Goal: Task Accomplishment & Management: Use online tool/utility

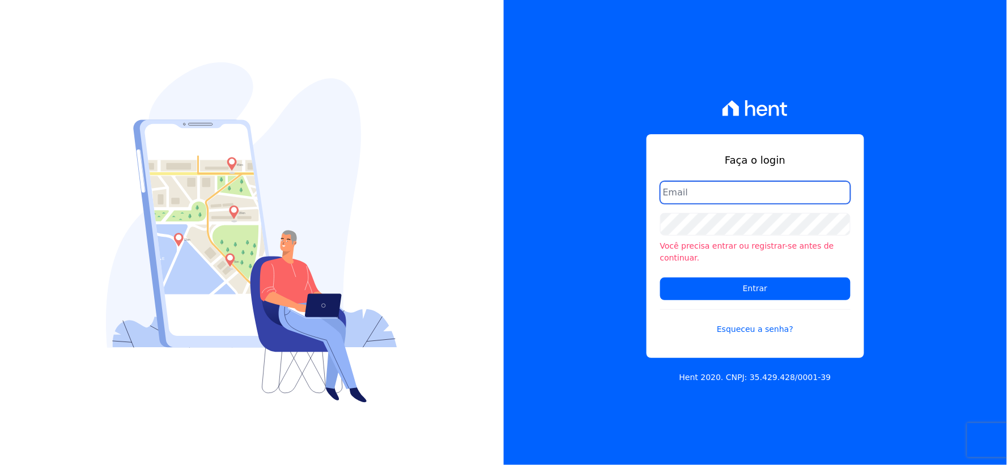
click at [683, 200] on input "email" at bounding box center [755, 192] width 190 height 23
type input "rh@cesariengenharia.com.br"
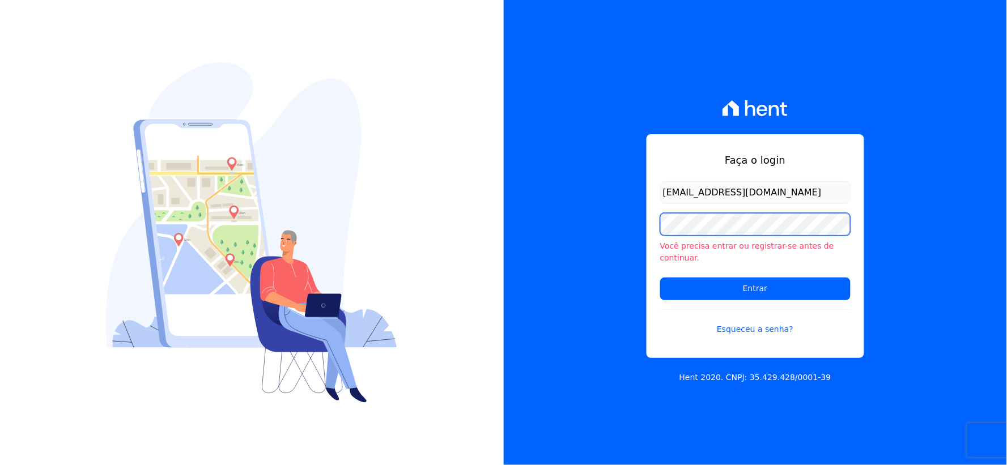
click at [535, 238] on div "Faça o login rh@cesariengenharia.com.br Você precisa entrar ou registrar-se ant…" at bounding box center [756, 232] width 504 height 465
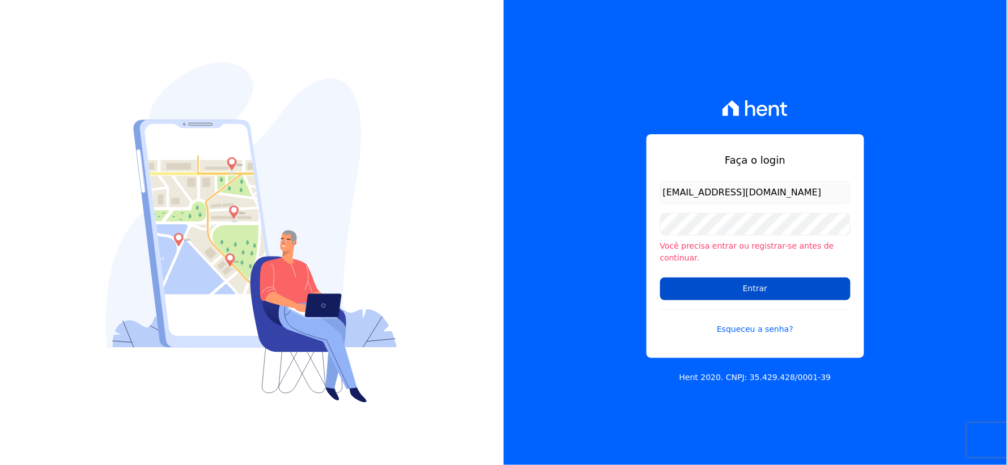
click at [677, 278] on input "Entrar" at bounding box center [755, 289] width 190 height 23
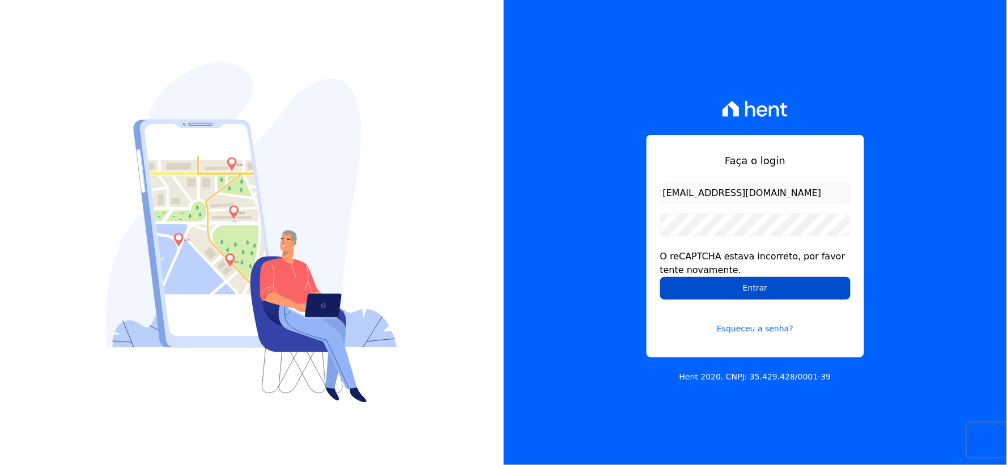
click at [687, 298] on input "Entrar" at bounding box center [755, 288] width 190 height 23
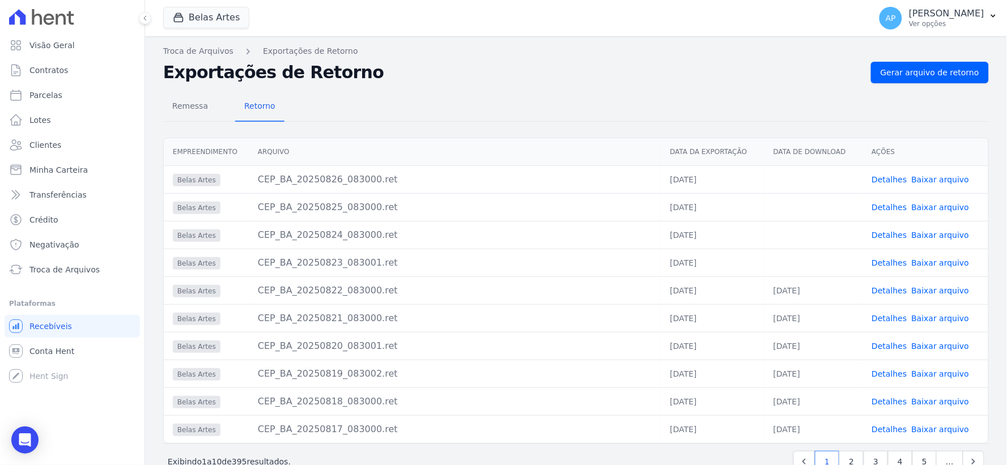
click at [916, 261] on link "Baixar arquivo" at bounding box center [941, 262] width 58 height 9
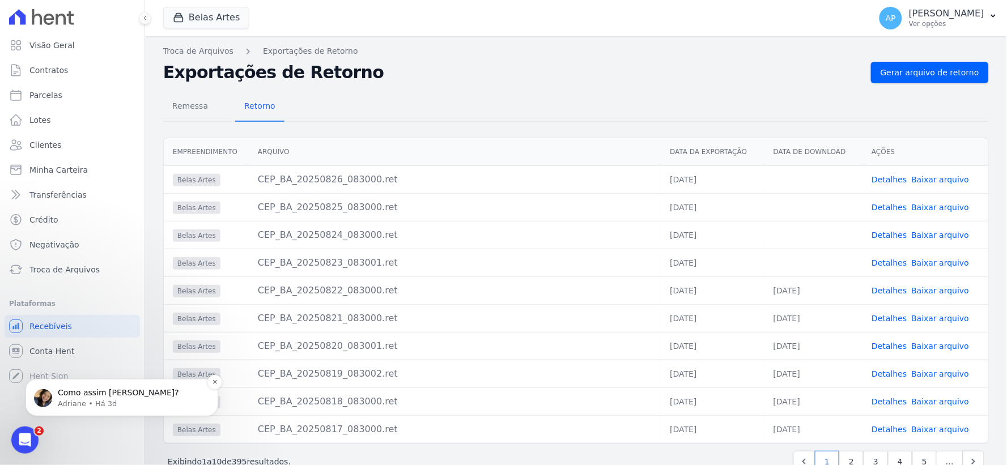
click at [80, 405] on p "Adriane • Há 3d" at bounding box center [131, 403] width 146 height 10
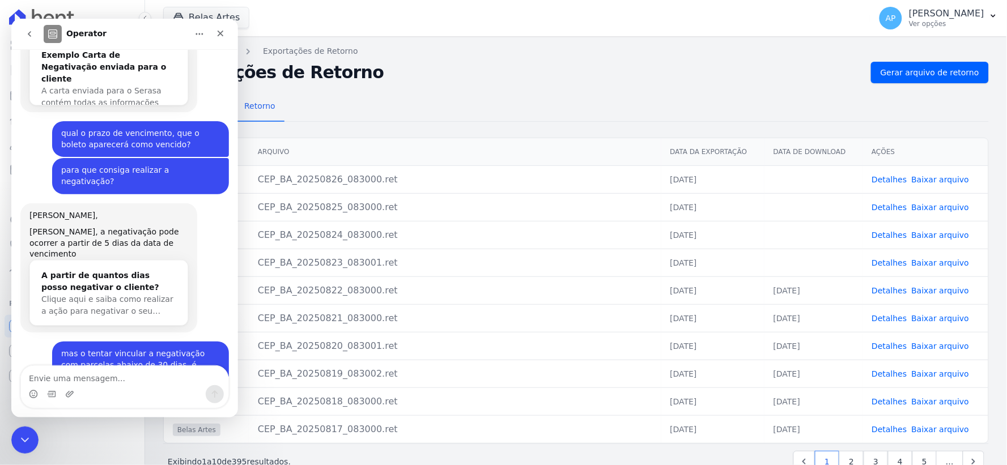
scroll to position [318, 0]
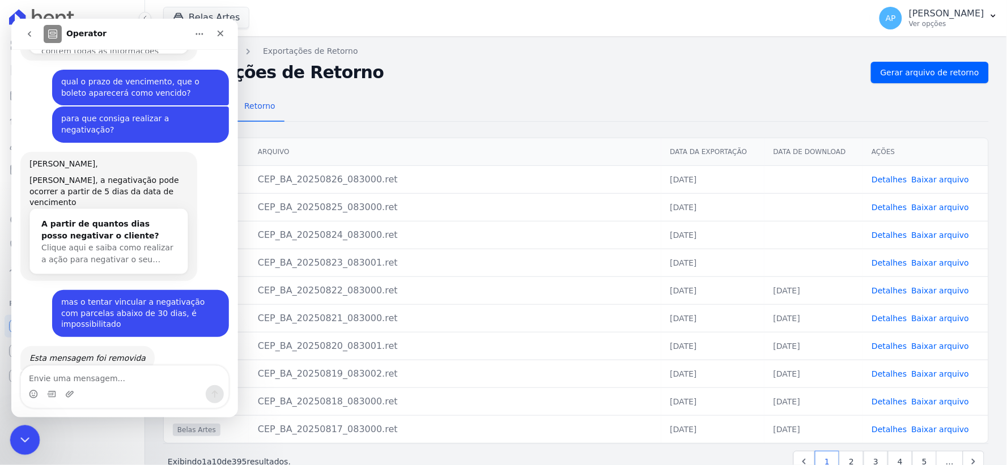
click at [18, 443] on icon "Encerramento do Messenger da Intercom" at bounding box center [23, 439] width 14 height 14
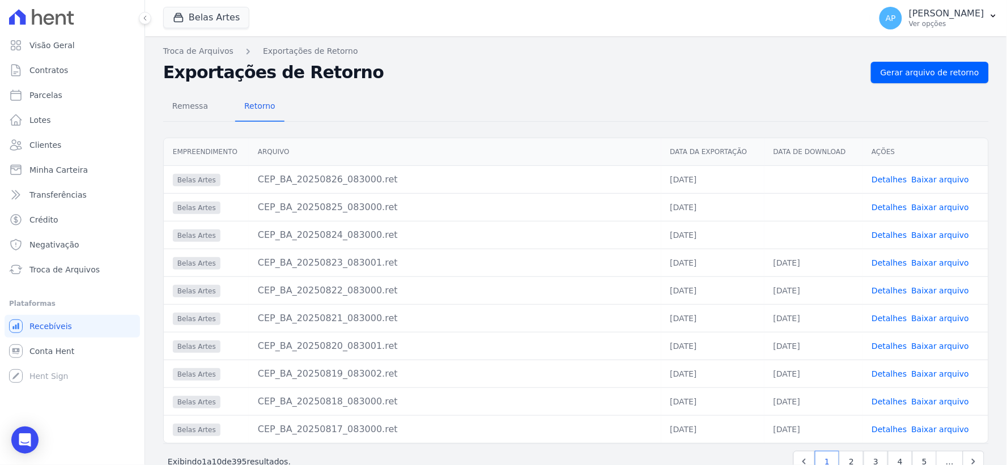
click at [918, 233] on link "Baixar arquivo" at bounding box center [941, 235] width 58 height 9
click at [953, 203] on link "Baixar arquivo" at bounding box center [941, 207] width 58 height 9
click at [915, 177] on link "Baixar arquivo" at bounding box center [941, 179] width 58 height 9
click at [50, 90] on span "Parcelas" at bounding box center [45, 95] width 33 height 11
select select
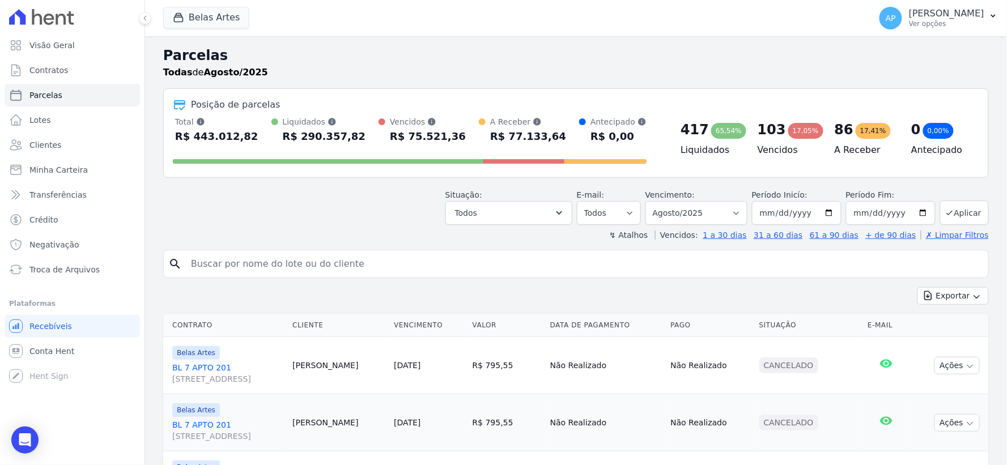
click at [368, 261] on input "search" at bounding box center [584, 264] width 800 height 23
paste input "Giovana Cordeiro Parissenti"
type input "Giovana Cordeiro Parissenti"
select select
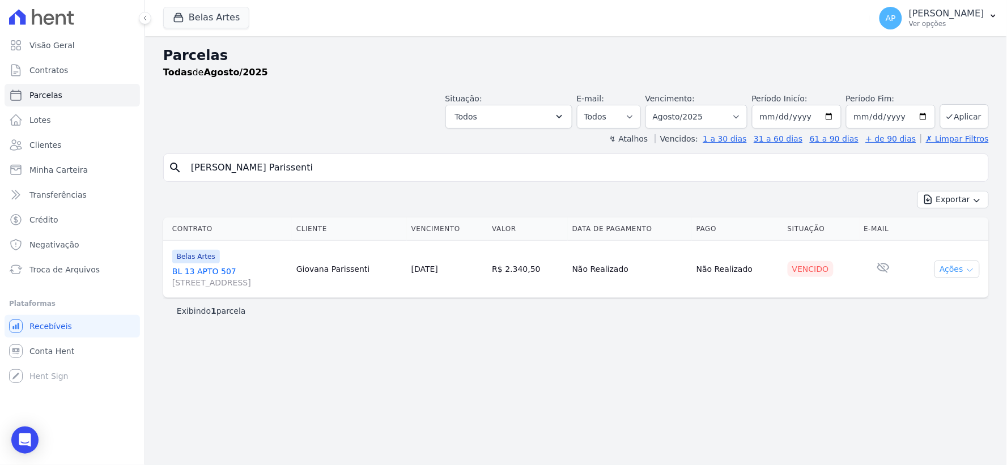
click at [967, 275] on button "Ações" at bounding box center [957, 270] width 45 height 18
click at [916, 301] on link "Ver boleto" at bounding box center [952, 295] width 109 height 21
click at [60, 274] on span "Troca de Arquivos" at bounding box center [64, 269] width 70 height 11
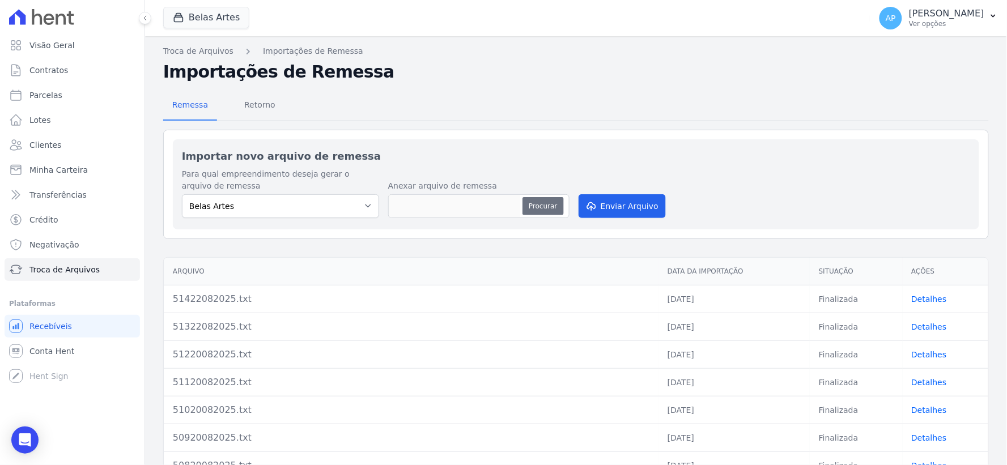
click at [537, 202] on button "Procurar" at bounding box center [543, 206] width 41 height 18
type input "51526082025.txt"
click at [623, 210] on button "Enviar Arquivo" at bounding box center [622, 206] width 87 height 24
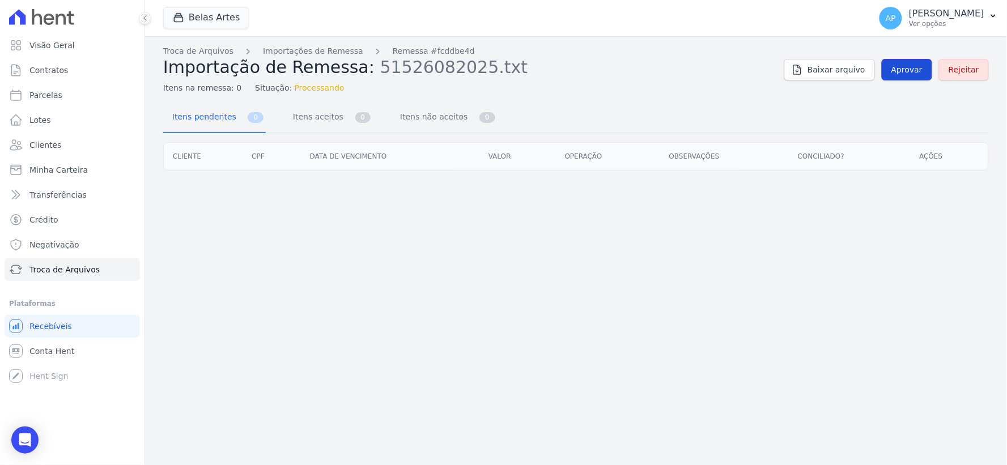
click at [913, 74] on span "Aprovar" at bounding box center [906, 69] width 31 height 11
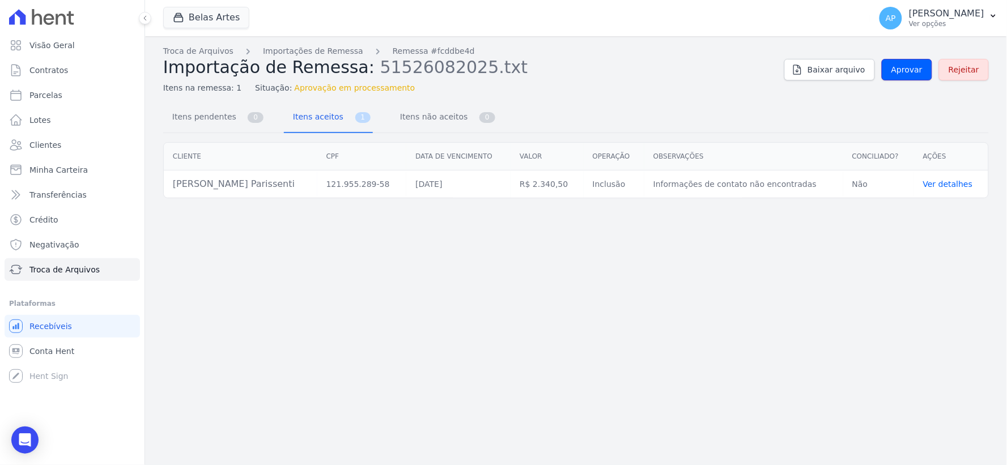
click at [908, 71] on span "Aprovar" at bounding box center [906, 69] width 31 height 11
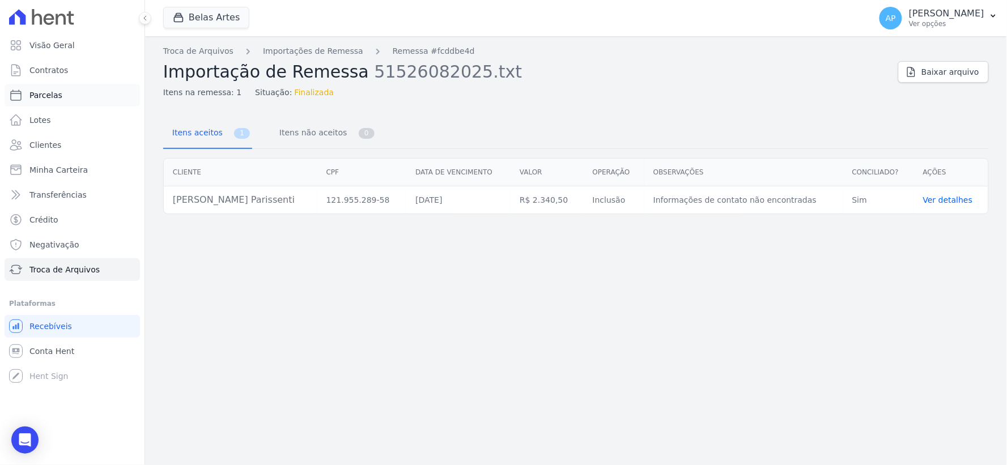
click at [55, 92] on span "Parcelas" at bounding box center [45, 95] width 33 height 11
select select
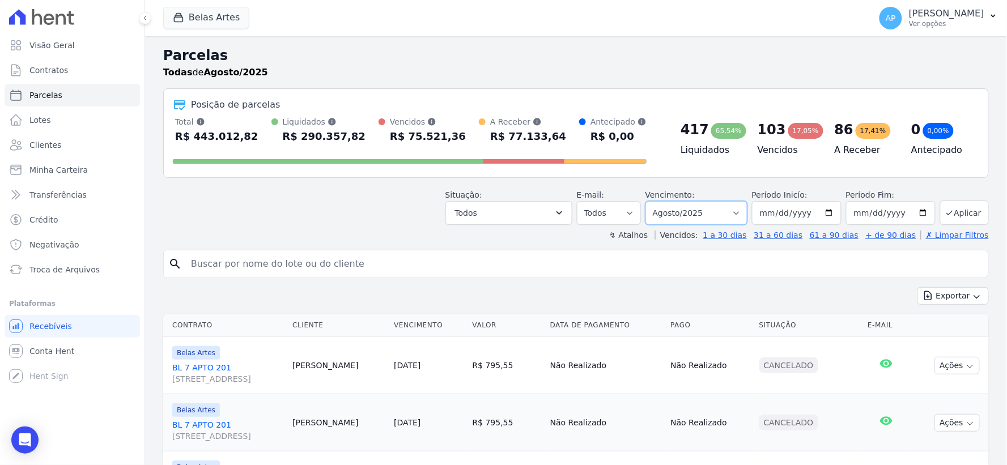
click at [686, 213] on select "[GEOGRAPHIC_DATA] por período ──────── Todos os meses Setembro/2022 Outubro/202…" at bounding box center [696, 213] width 102 height 24
select select "09/2025"
click at [653, 201] on select "[GEOGRAPHIC_DATA] por período ──────── Todos os meses Setembro/2022 Outubro/202…" at bounding box center [696, 213] width 102 height 24
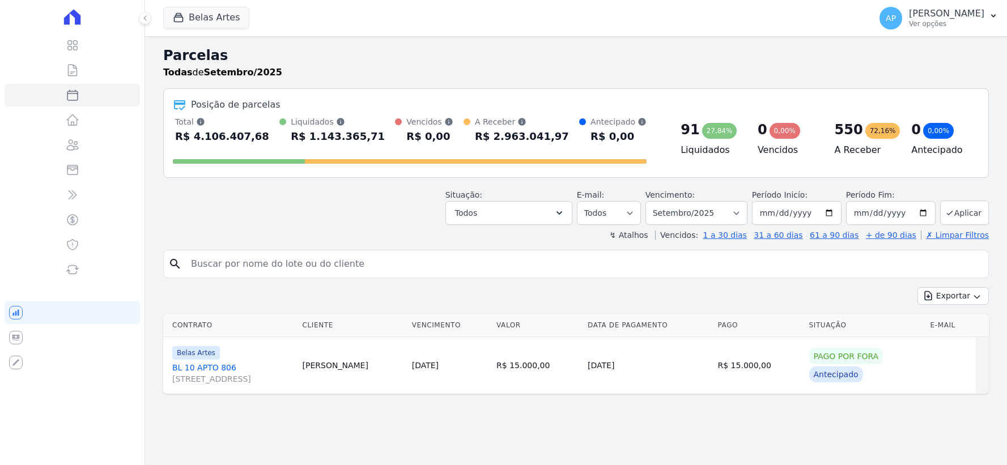
select select
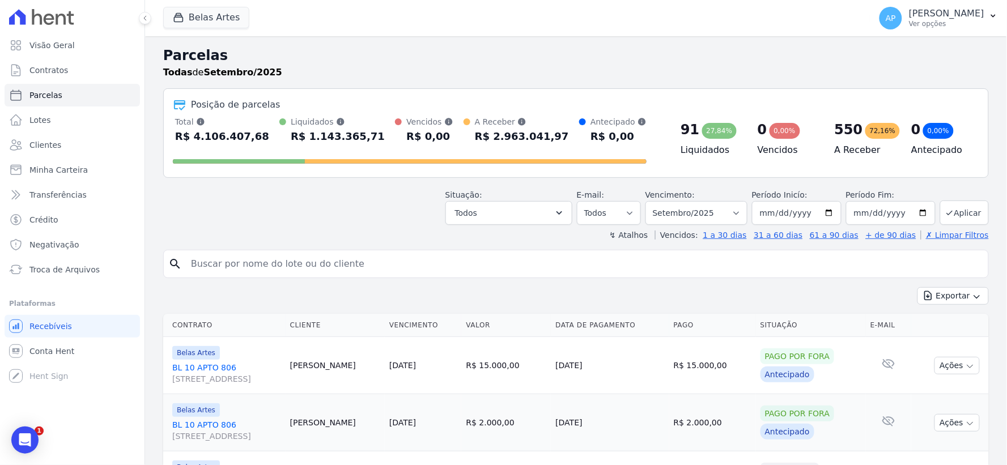
click at [282, 269] on input "search" at bounding box center [584, 264] width 800 height 23
paste input "[PERSON_NAME] Parissenti"
type input "[PERSON_NAME] Parissenti"
select select
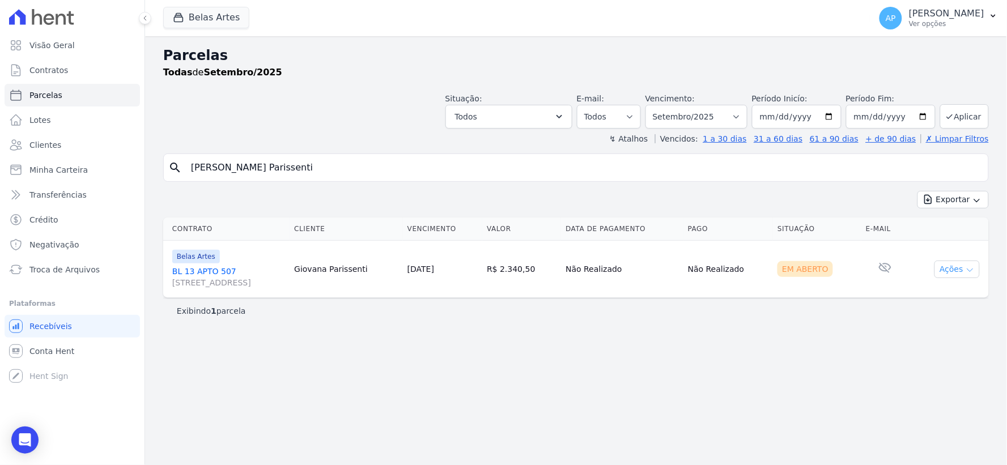
click at [956, 270] on button "Ações" at bounding box center [957, 270] width 45 height 18
click at [939, 295] on link "Ver boleto" at bounding box center [952, 295] width 109 height 21
click at [57, 270] on span "Troca de Arquivos" at bounding box center [64, 269] width 70 height 11
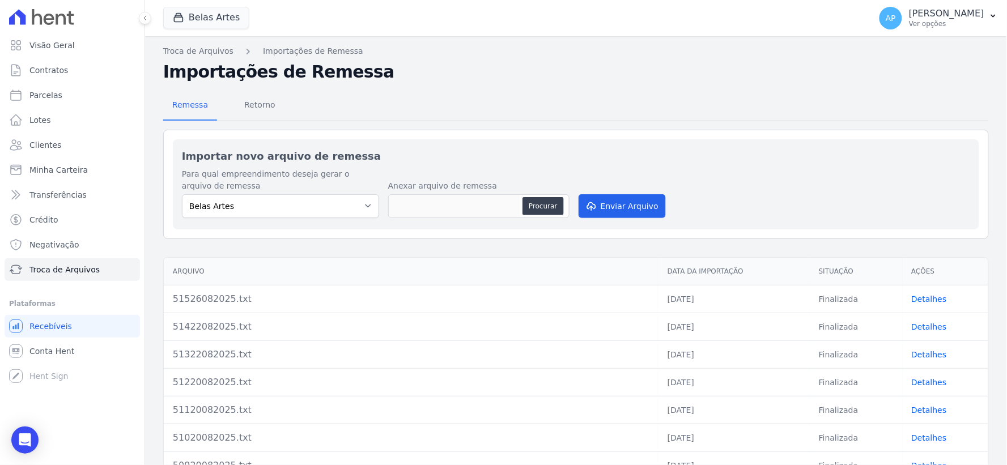
click at [562, 205] on div "Procurar" at bounding box center [545, 206] width 44 height 18
click at [551, 205] on button "Procurar" at bounding box center [543, 206] width 41 height 18
type input "51626082025.txt"
click at [608, 210] on button "Enviar Arquivo" at bounding box center [622, 206] width 87 height 24
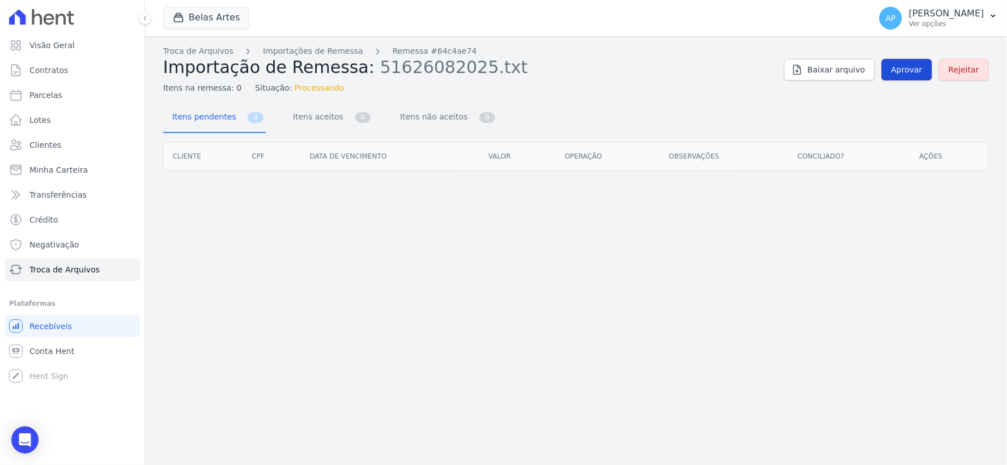
click at [914, 76] on link "Aprovar" at bounding box center [907, 70] width 50 height 22
click at [908, 74] on span "Aprovar" at bounding box center [906, 69] width 31 height 11
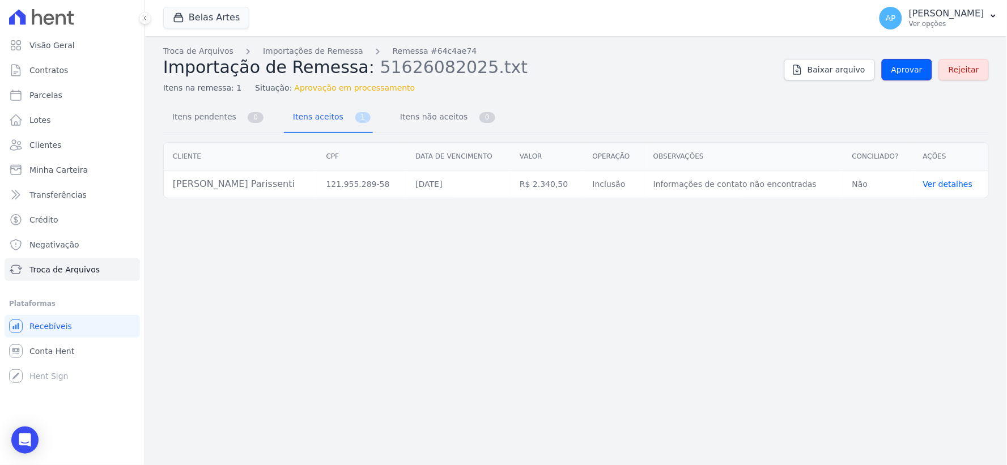
click at [908, 74] on span "Aprovar" at bounding box center [906, 69] width 31 height 11
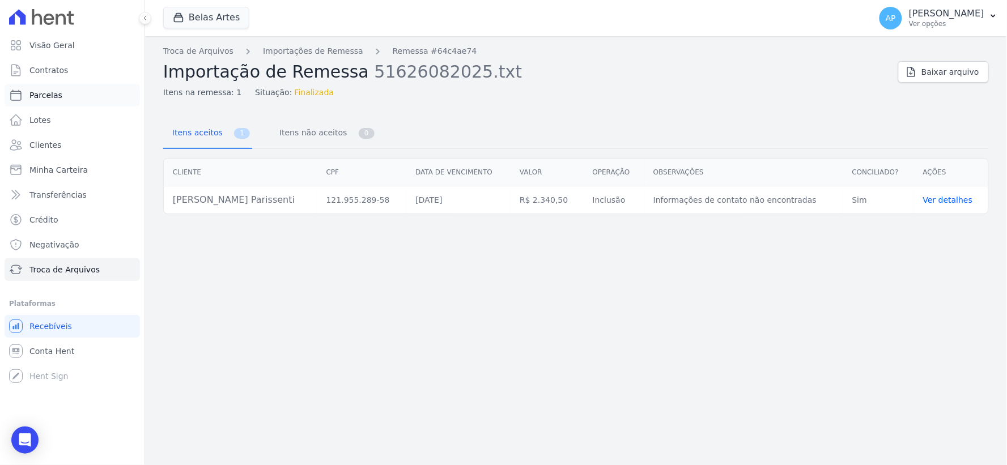
click at [64, 95] on link "Parcelas" at bounding box center [72, 95] width 135 height 23
select select
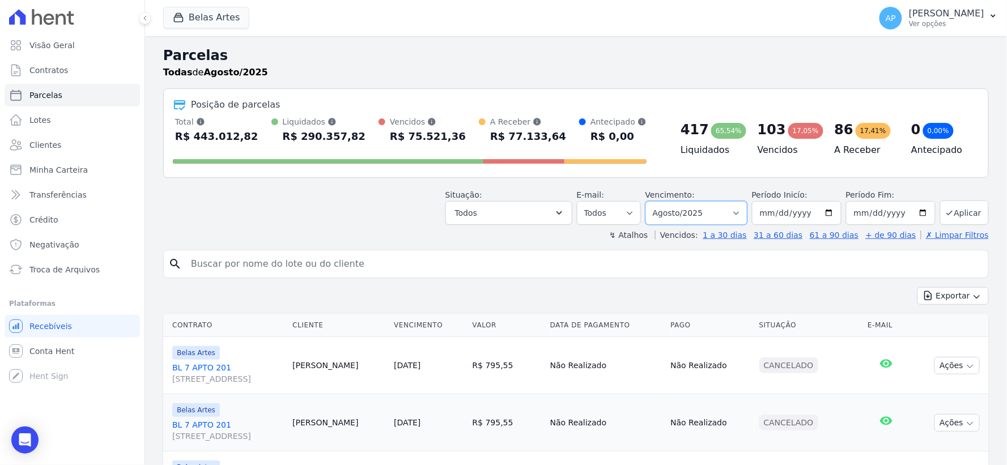
click at [732, 215] on select "[GEOGRAPHIC_DATA] por período ──────── Todos os meses Setembro/2022 Outubro/202…" at bounding box center [696, 213] width 102 height 24
select select "10/2025"
click at [653, 201] on select "[GEOGRAPHIC_DATA] por período ──────── Todos os meses Setembro/2022 Outubro/202…" at bounding box center [696, 213] width 102 height 24
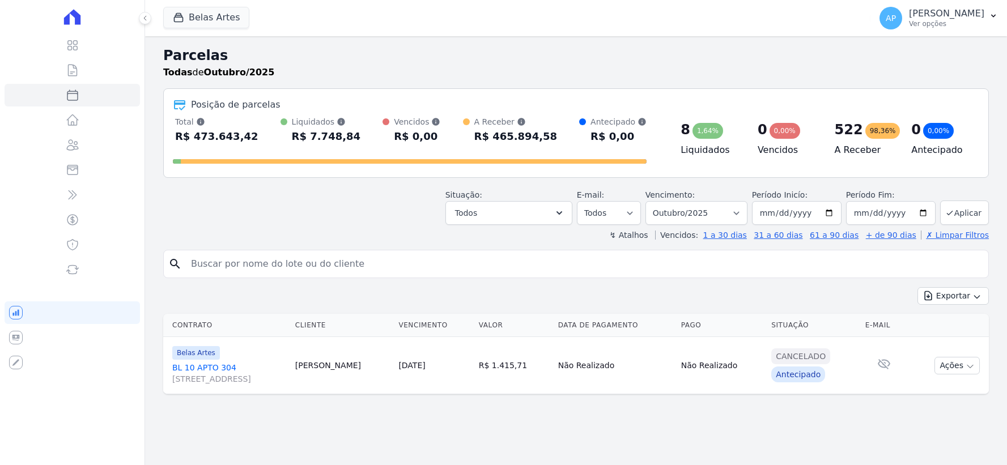
select select
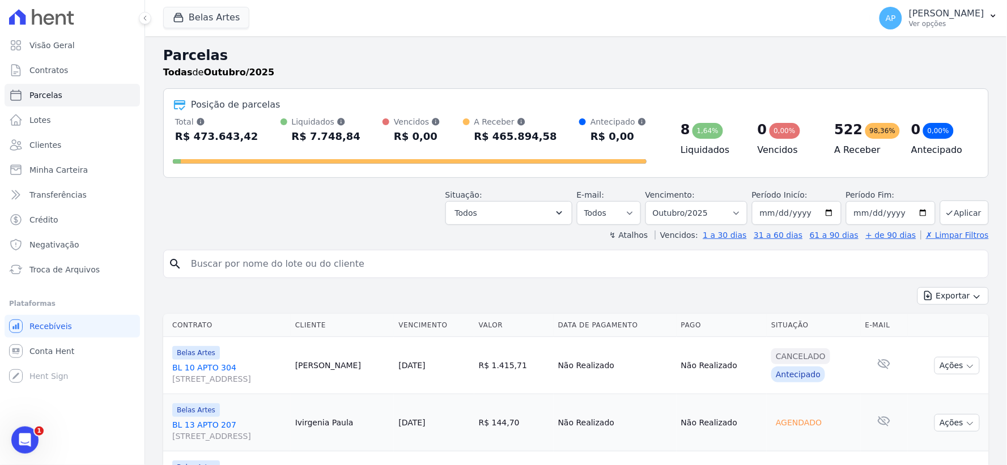
click at [409, 258] on input "search" at bounding box center [584, 264] width 800 height 23
paste input "[PERSON_NAME] Parissenti"
type input "[PERSON_NAME] Parissenti"
click at [389, 262] on input "[PERSON_NAME] Parissenti" at bounding box center [584, 264] width 800 height 23
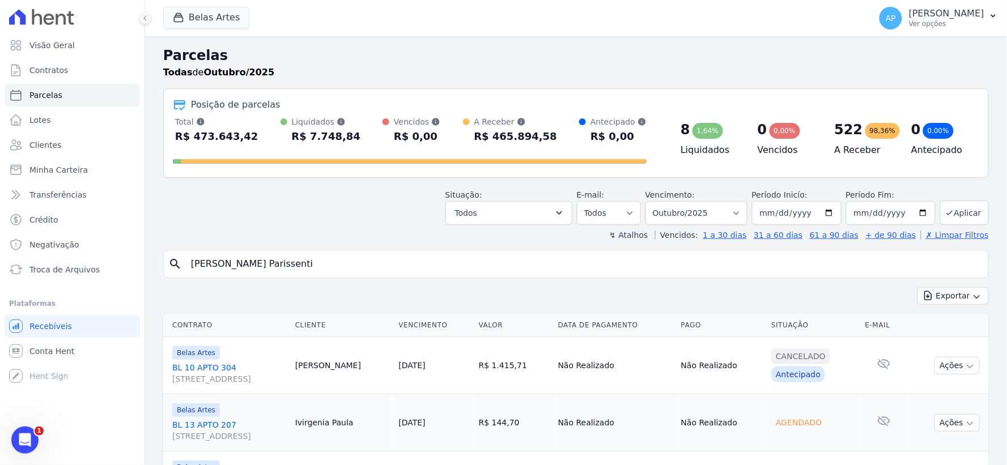
select select
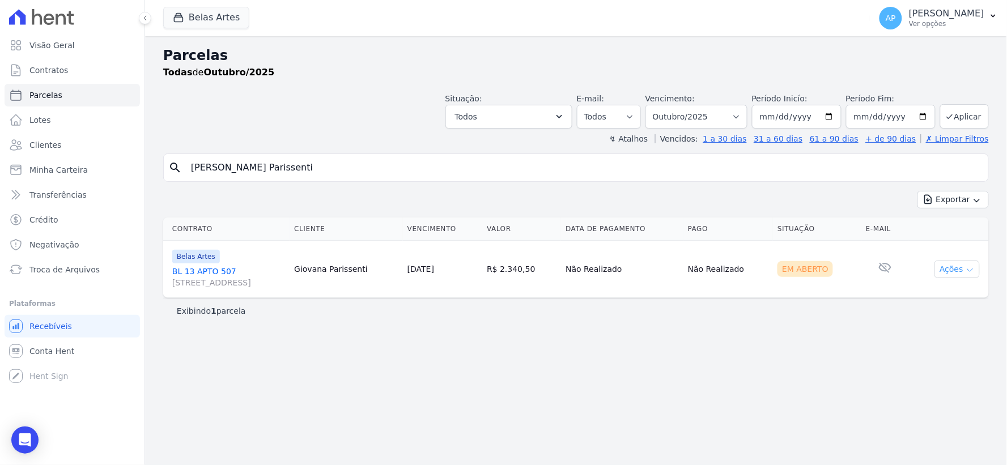
click at [956, 274] on button "Ações" at bounding box center [957, 270] width 45 height 18
click at [933, 303] on link "Ver boleto" at bounding box center [952, 295] width 109 height 21
click at [61, 264] on span "Troca de Arquivos" at bounding box center [64, 269] width 70 height 11
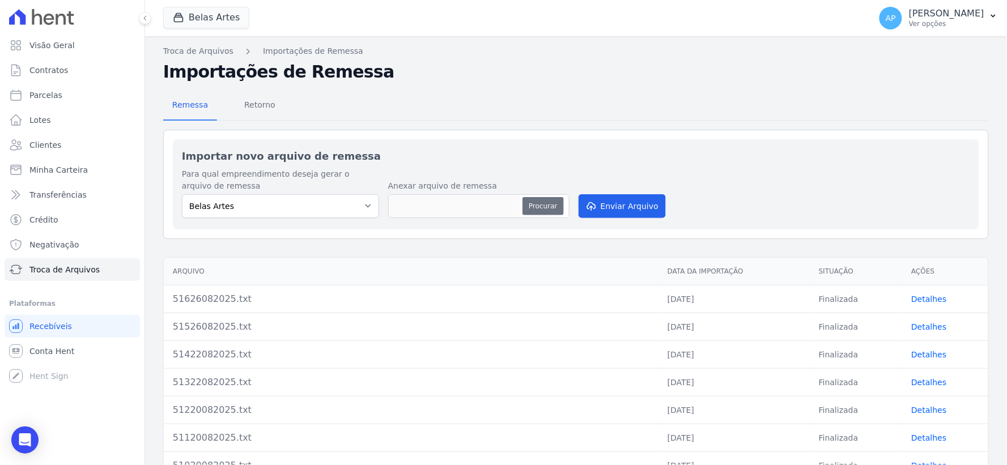
click at [548, 205] on button "Procurar" at bounding box center [543, 206] width 41 height 18
type input "51726082025.txt"
click at [614, 216] on button "Enviar Arquivo" at bounding box center [622, 206] width 87 height 24
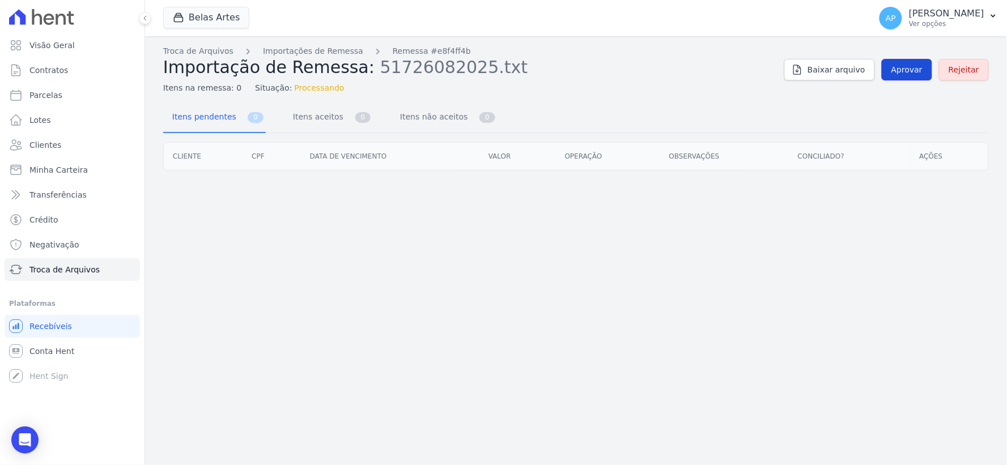
click at [912, 68] on span "Aprovar" at bounding box center [906, 69] width 31 height 11
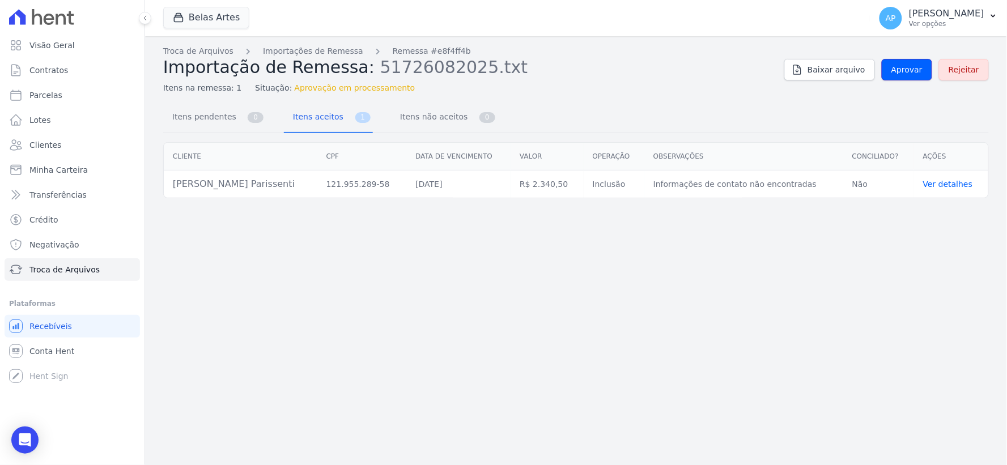
click at [912, 68] on span "Aprovar" at bounding box center [906, 69] width 31 height 11
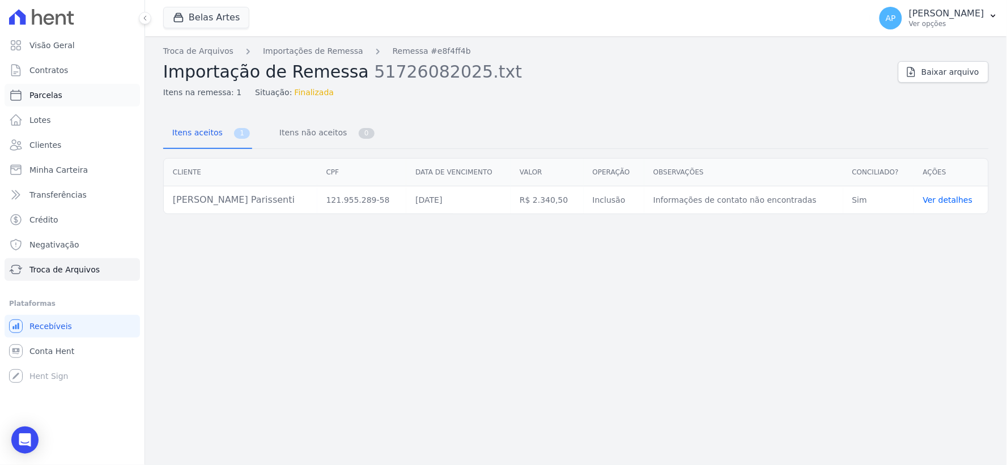
click at [46, 94] on span "Parcelas" at bounding box center [45, 95] width 33 height 11
select select
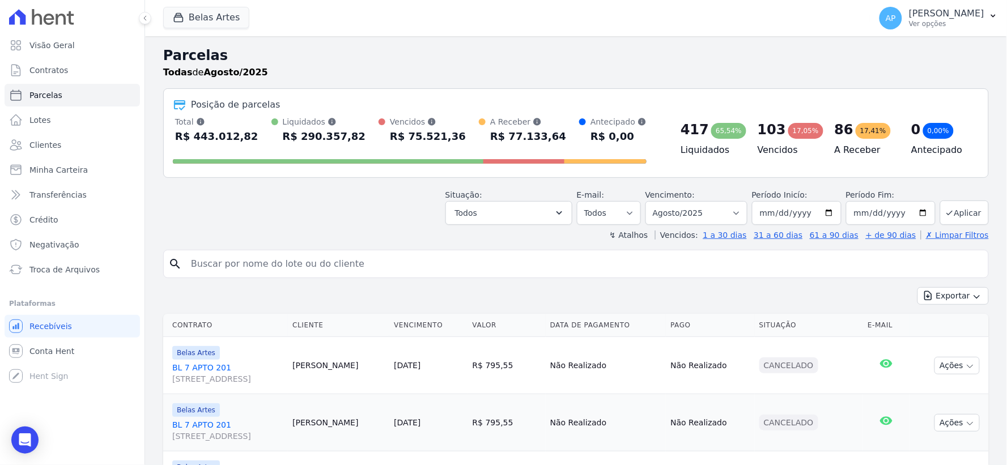
click at [275, 269] on input "search" at bounding box center [584, 264] width 800 height 23
paste input "[PERSON_NAME] Parissenti"
type input "[PERSON_NAME] Parissenti"
click at [704, 217] on select "Filtrar por período ──────── Todos os meses Setembro/2022 Outubro/2022 Novembro…" at bounding box center [696, 213] width 102 height 24
select select "11/2025"
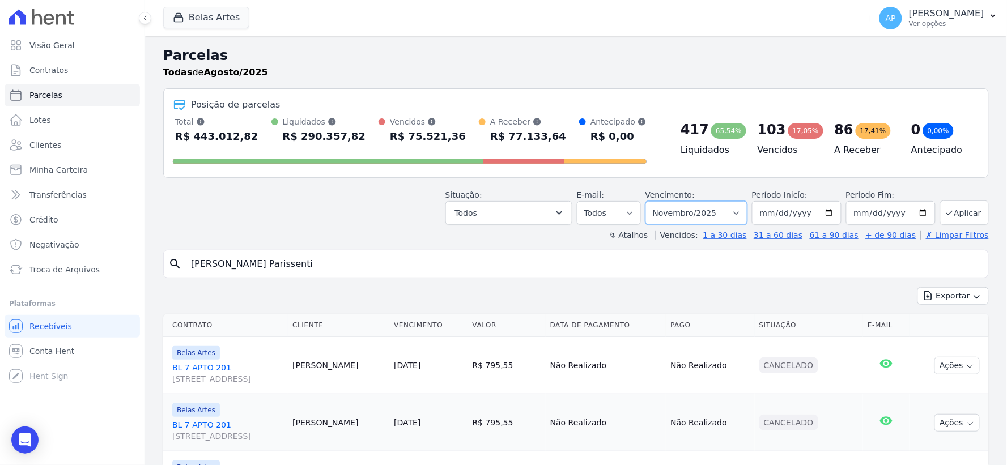
click at [653, 201] on select "Filtrar por período ──────── Todos os meses Setembro/2022 Outubro/2022 Novembro…" at bounding box center [696, 213] width 102 height 24
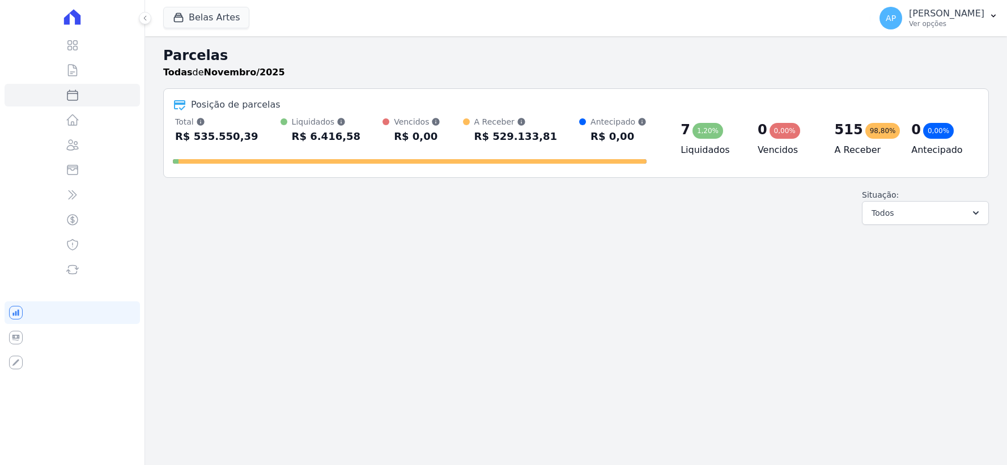
select select
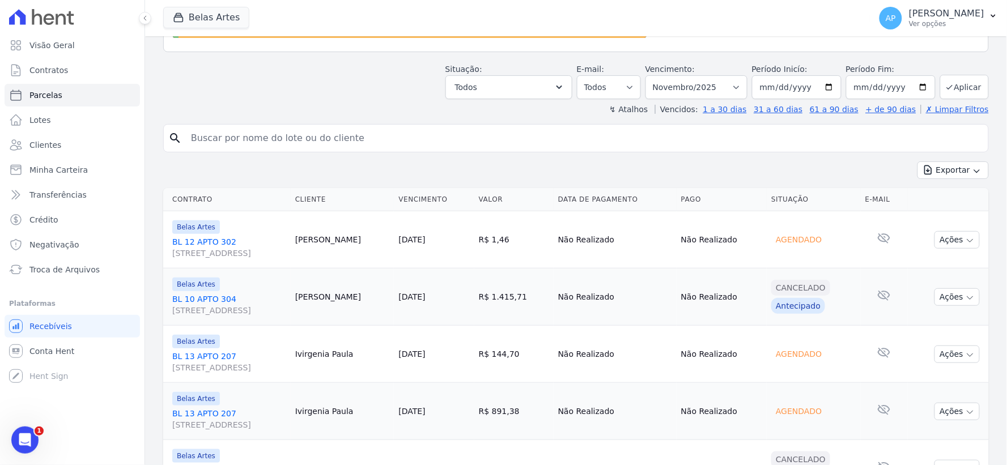
click at [267, 146] on input "search" at bounding box center [584, 138] width 800 height 23
paste input "[PERSON_NAME] Parissenti"
type input "[PERSON_NAME] Parissenti"
select select
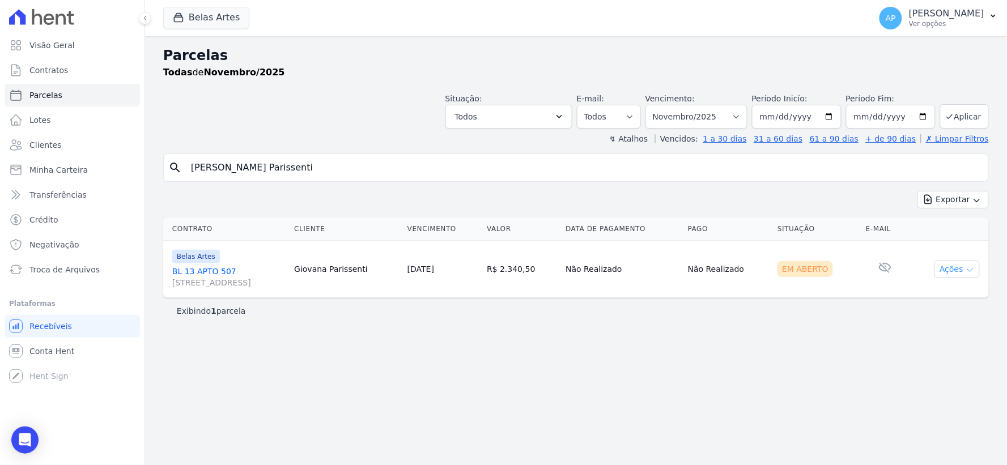
click at [958, 270] on button "Ações" at bounding box center [957, 270] width 45 height 18
click at [917, 294] on link "Ver boleto" at bounding box center [952, 295] width 109 height 21
click at [57, 271] on span "Troca de Arquivos" at bounding box center [64, 269] width 70 height 11
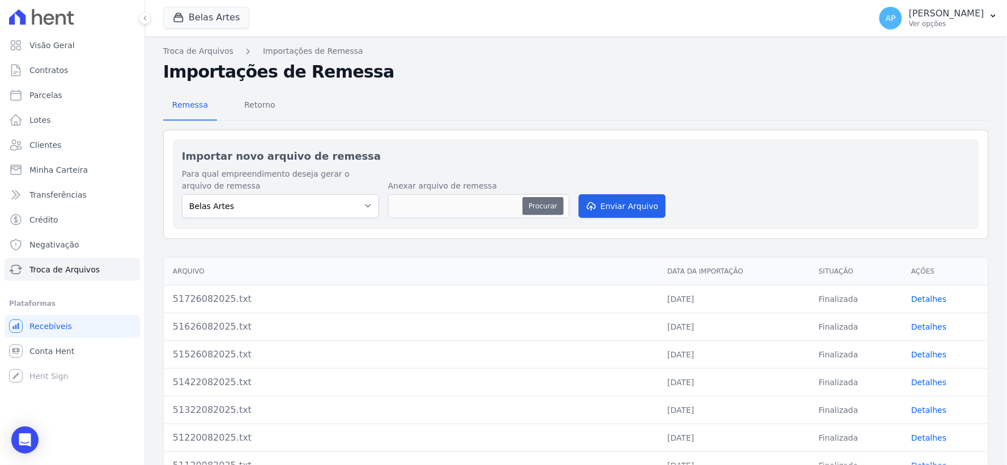
click at [547, 202] on button "Procurar" at bounding box center [543, 206] width 41 height 18
type input "51826082025.txt"
click at [591, 209] on icon "submit" at bounding box center [590, 206] width 11 height 9
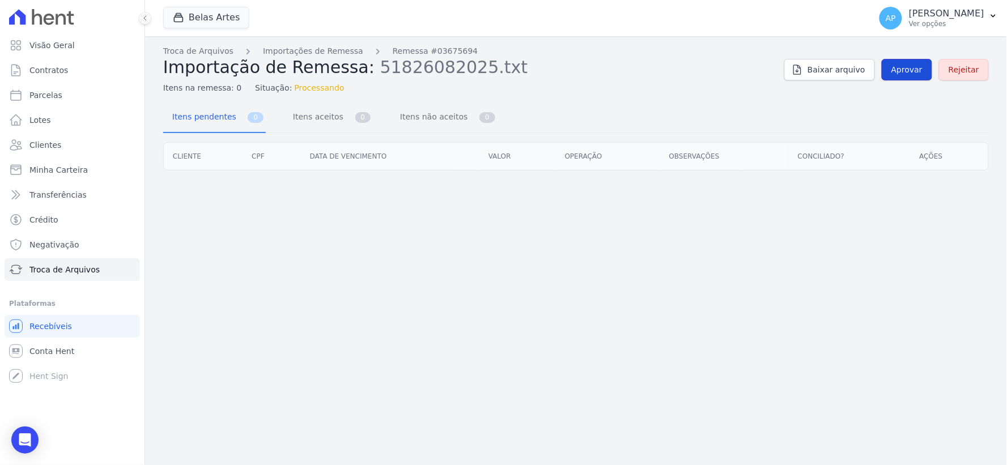
click at [926, 77] on link "Aprovar" at bounding box center [907, 70] width 50 height 22
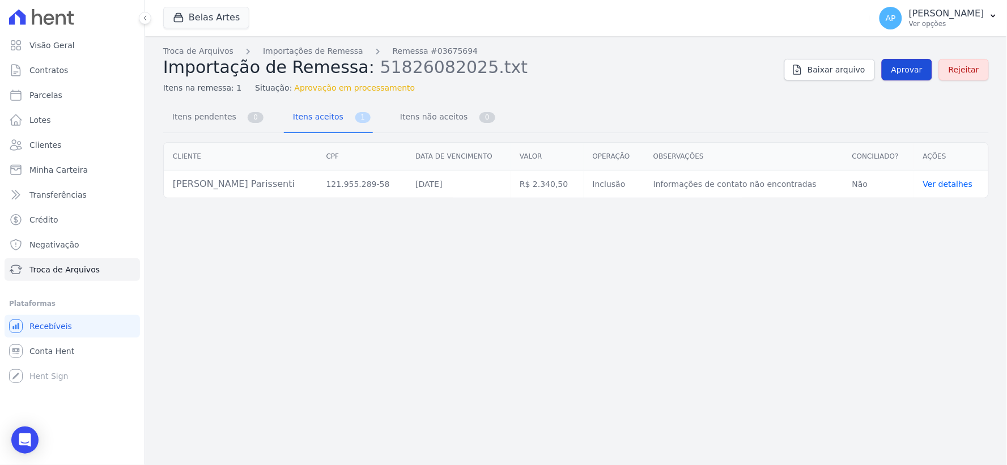
click at [922, 75] on span "Aprovar" at bounding box center [906, 69] width 31 height 11
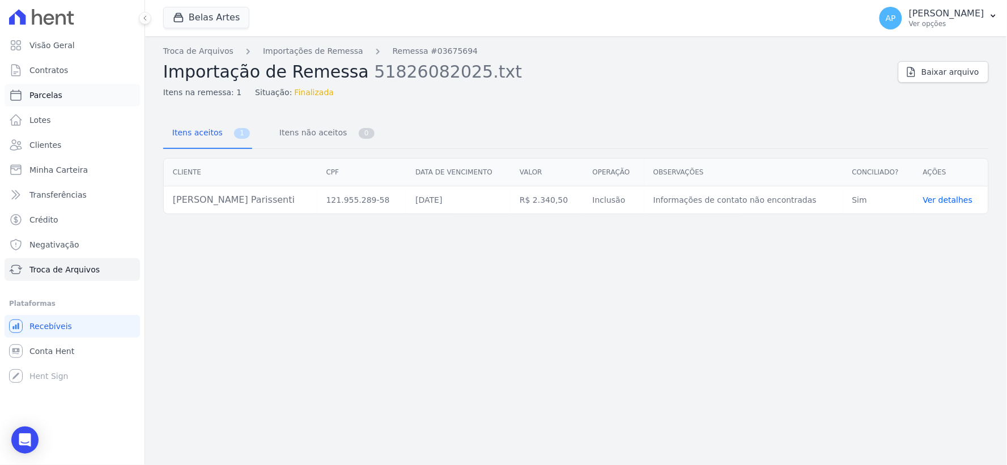
click at [44, 97] on span "Parcelas" at bounding box center [45, 95] width 33 height 11
select select
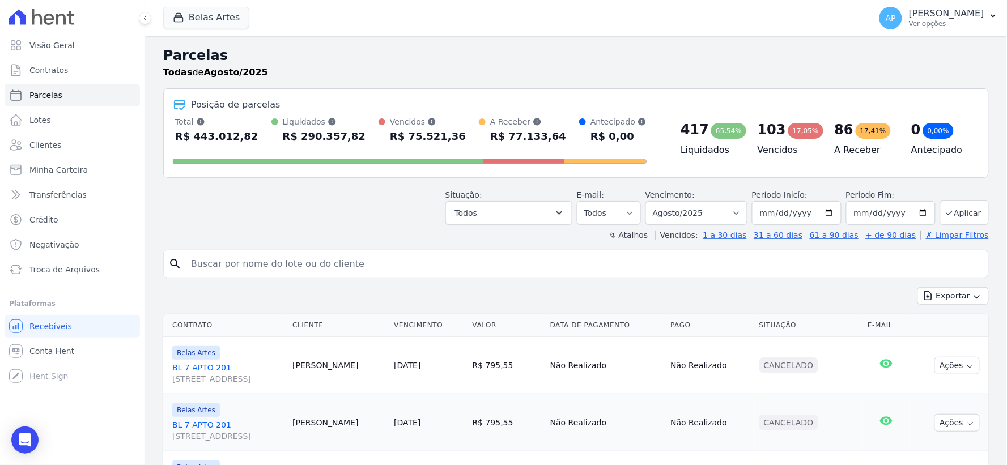
click at [404, 273] on input "search" at bounding box center [584, 264] width 800 height 23
paste input "[PERSON_NAME] Parissenti"
type input "[PERSON_NAME] Parissenti"
click at [670, 218] on select "Filtrar por período ──────── Todos os meses Setembro/2022 Outubro/2022 Novembro…" at bounding box center [696, 213] width 102 height 24
select select "12/2025"
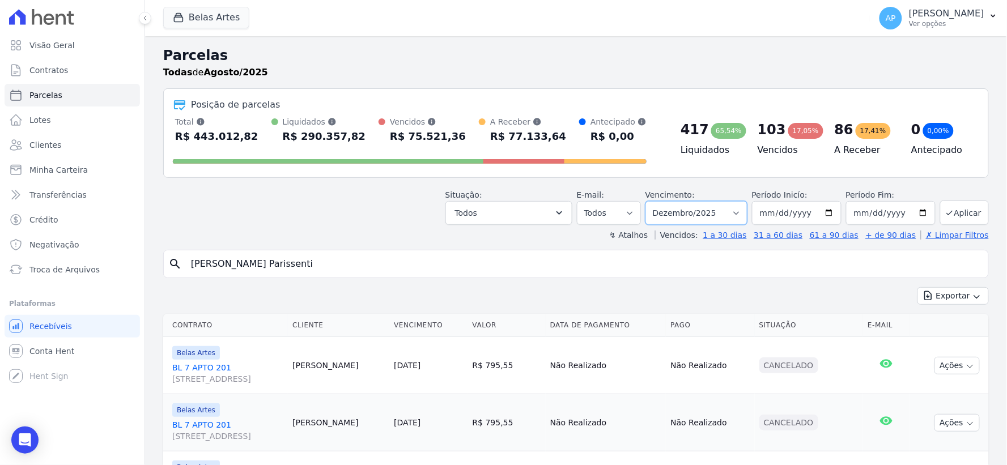
click at [653, 201] on select "Filtrar por período ──────── Todos os meses Setembro/2022 Outubro/2022 Novembro…" at bounding box center [696, 213] width 102 height 24
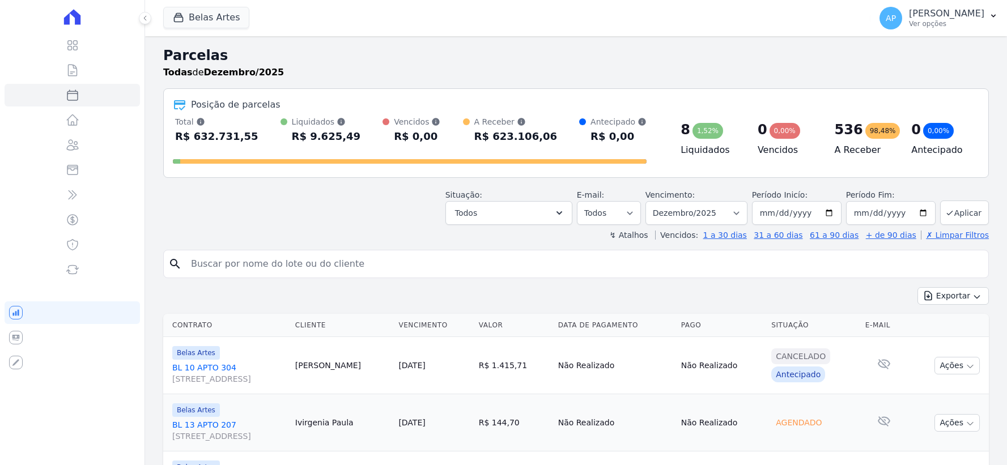
select select
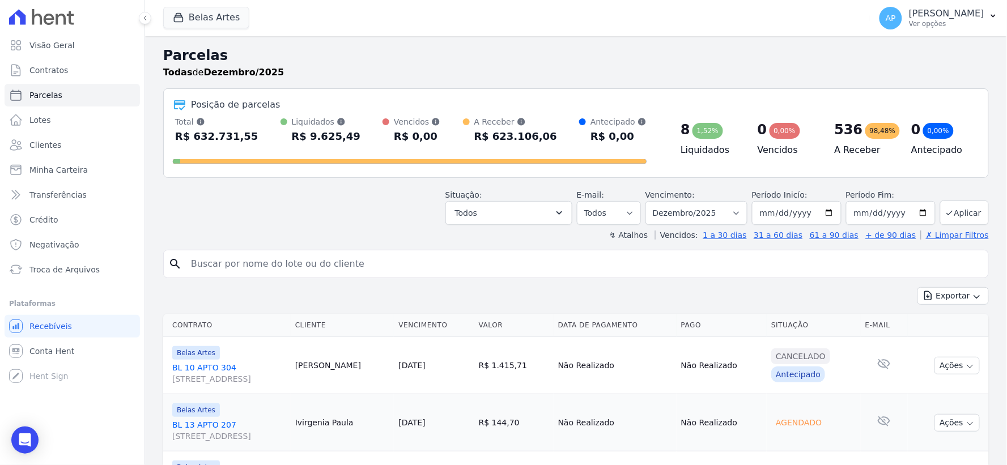
click at [318, 268] on input "search" at bounding box center [584, 264] width 800 height 23
paste input "[PERSON_NAME] Parissenti"
type input "[PERSON_NAME] Parissenti"
select select
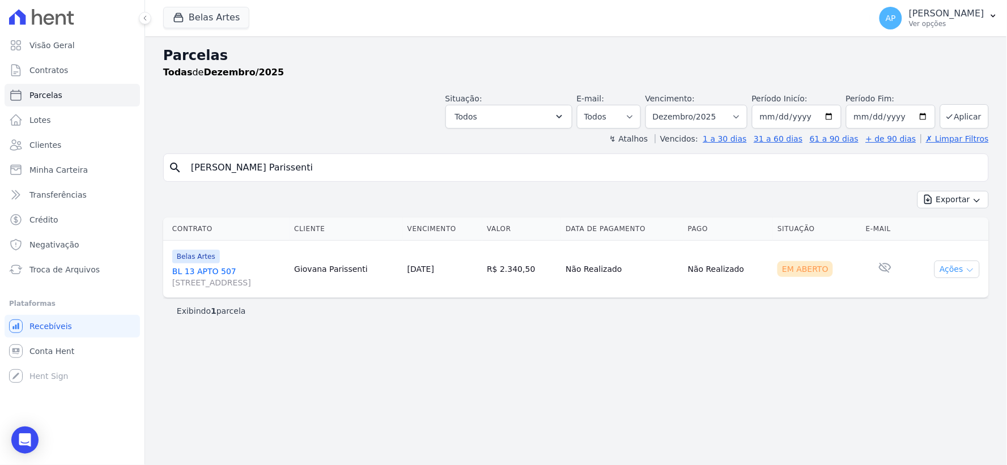
click at [949, 264] on button "Ações" at bounding box center [957, 270] width 45 height 18
click at [942, 296] on link "Ver boleto" at bounding box center [952, 295] width 109 height 21
